Goal: Task Accomplishment & Management: Manage account settings

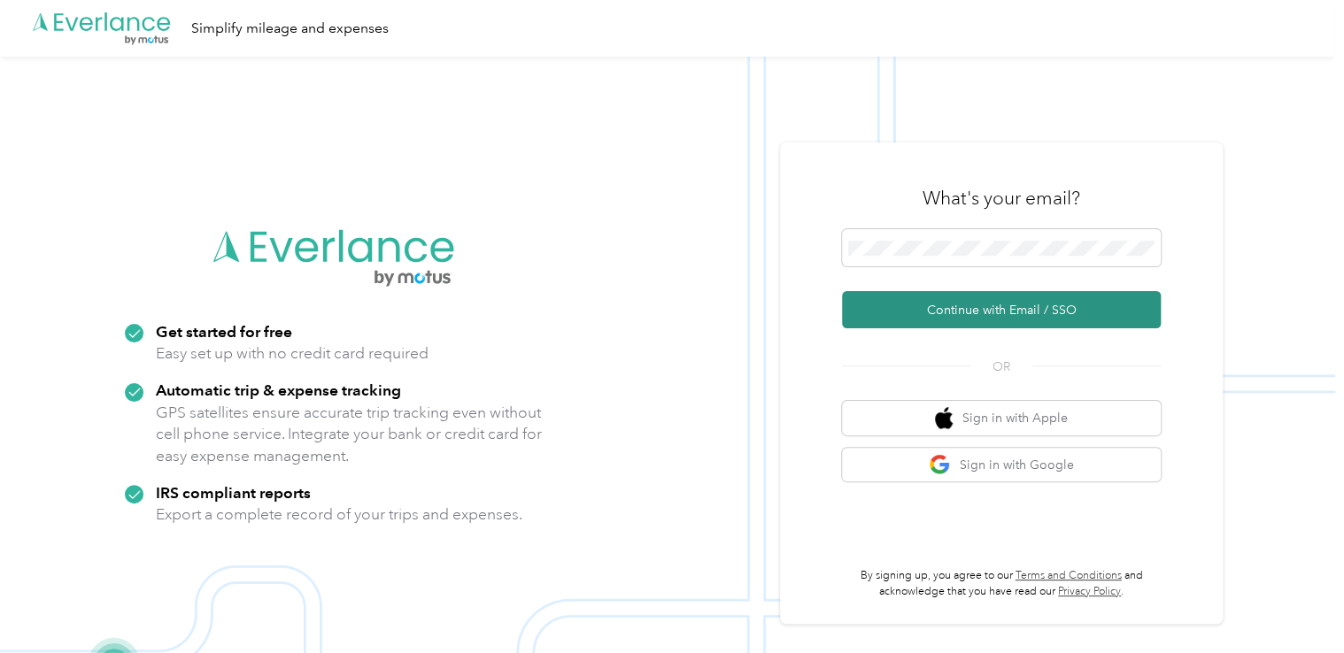
click at [915, 305] on button "Continue with Email / SSO" at bounding box center [1001, 309] width 319 height 37
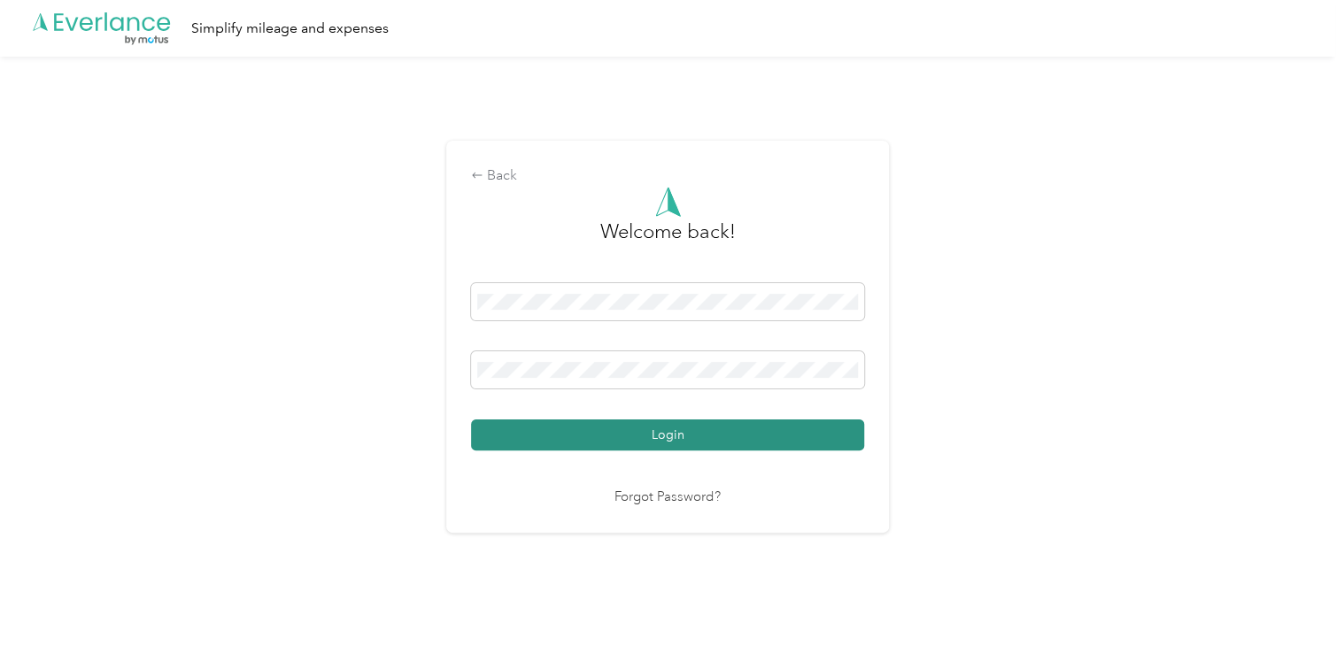
click at [710, 435] on button "Login" at bounding box center [667, 435] width 393 height 31
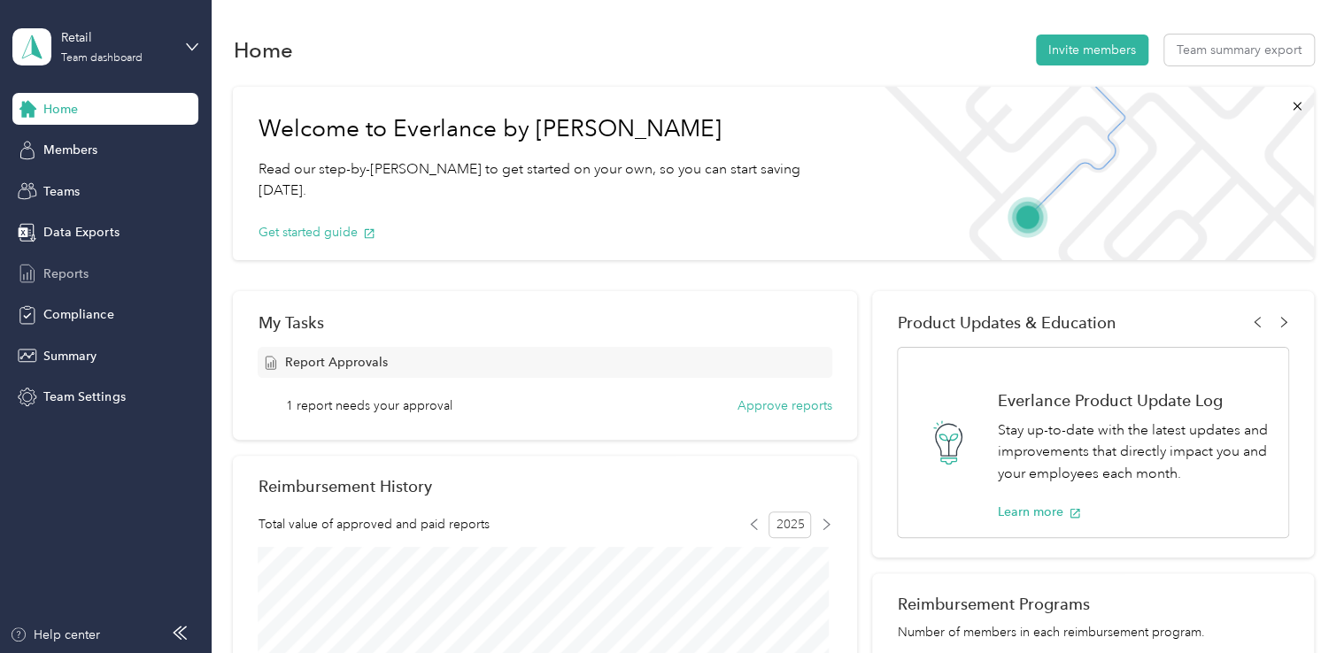
click at [57, 269] on span "Reports" at bounding box center [65, 274] width 45 height 19
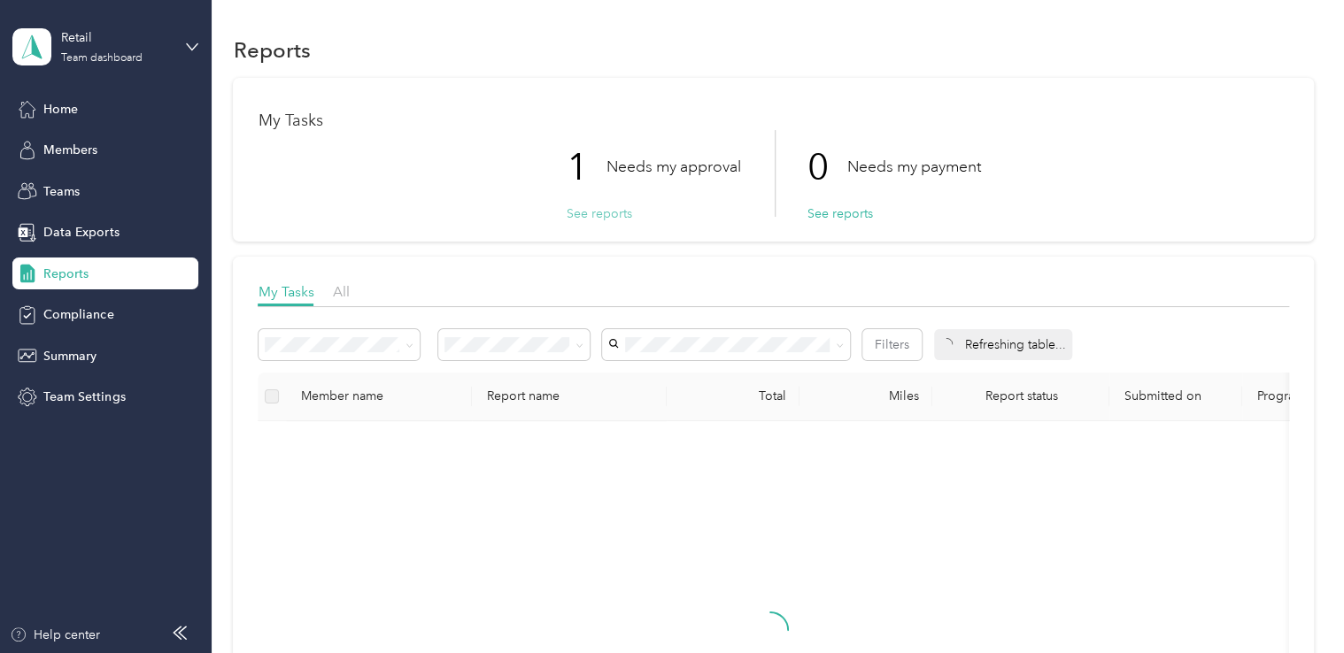
click at [593, 212] on button "See reports" at bounding box center [599, 214] width 66 height 19
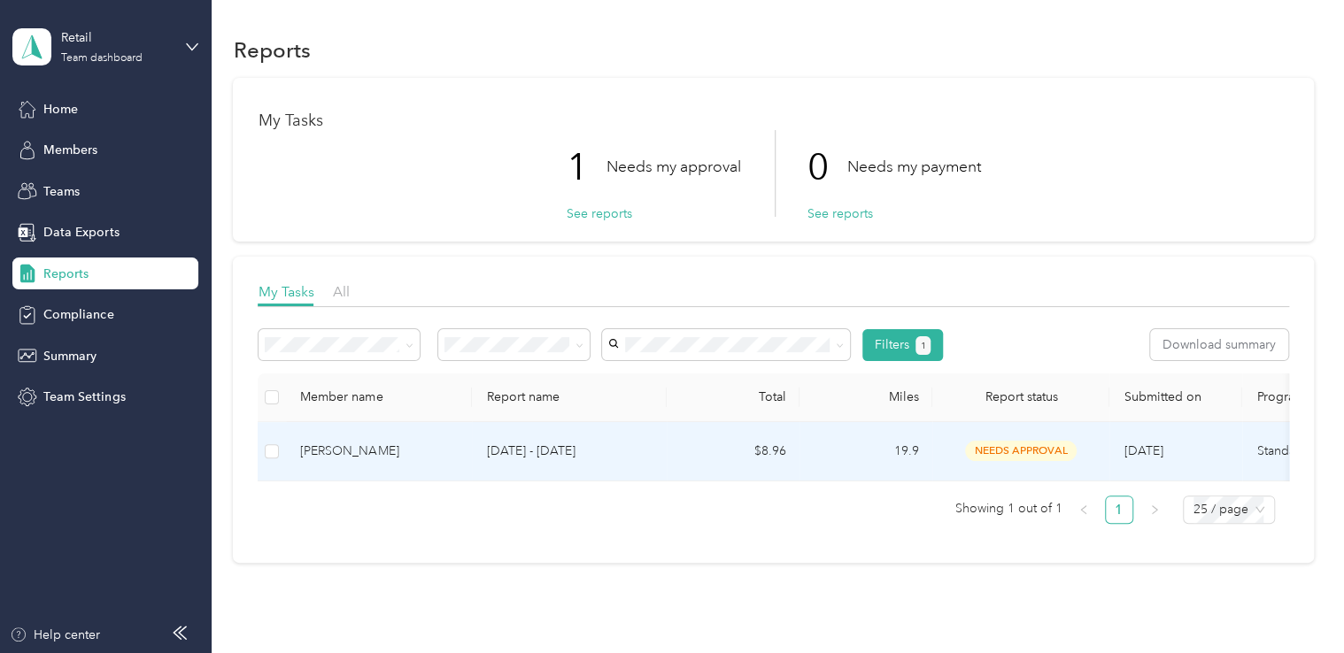
click at [358, 452] on div "[PERSON_NAME]" at bounding box center [379, 451] width 158 height 19
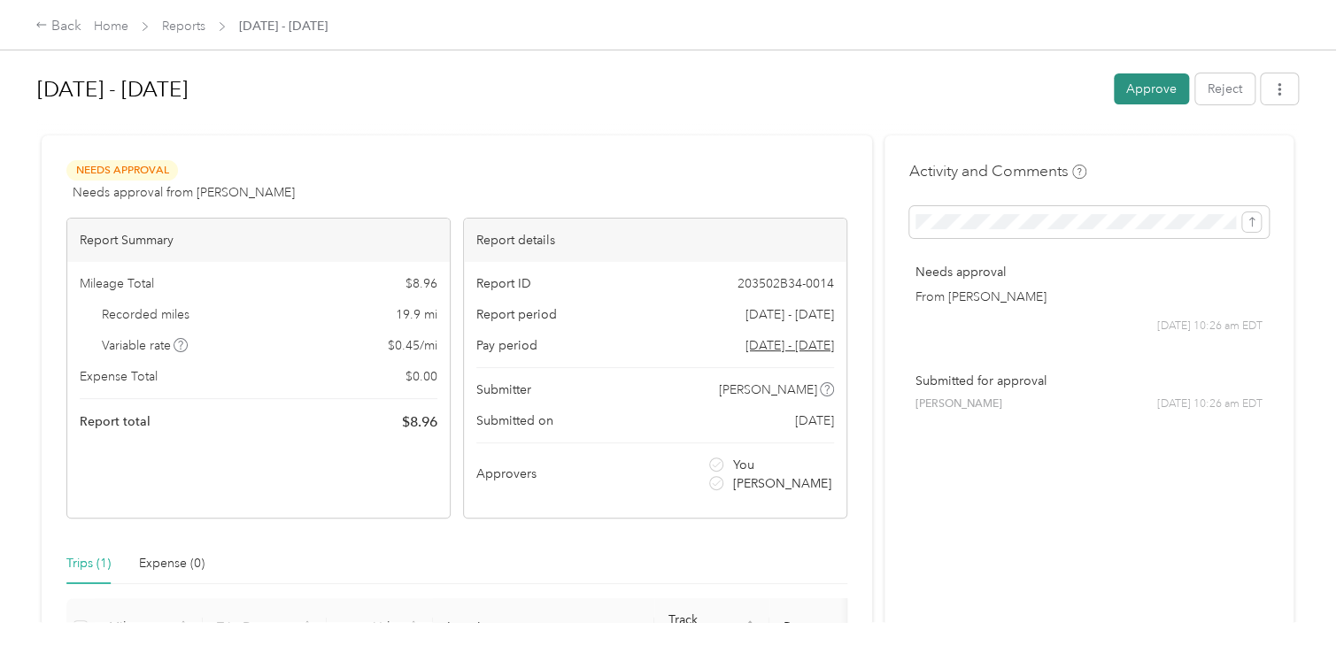
click at [1137, 94] on button "Approve" at bounding box center [1151, 88] width 75 height 31
